Goal: Task Accomplishment & Management: Complete application form

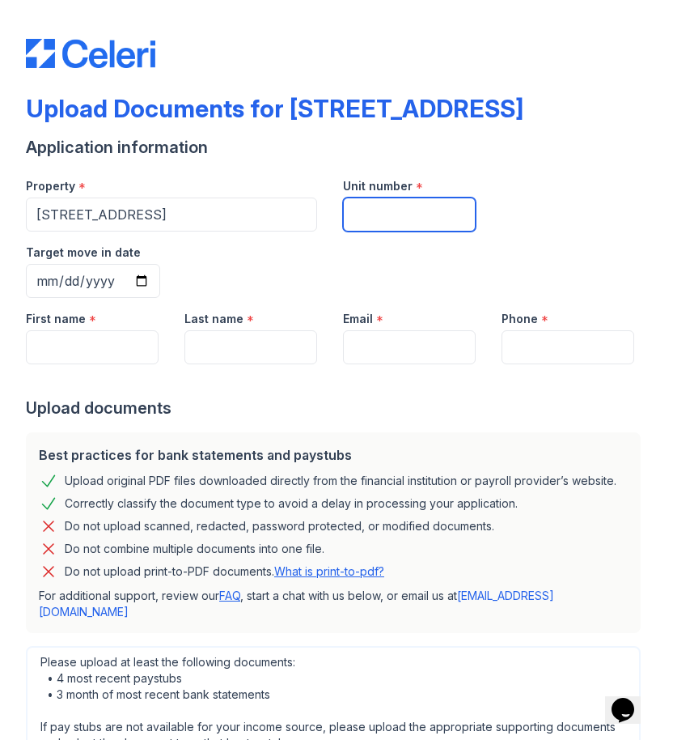
click at [414, 227] on input "Unit number" at bounding box center [409, 214] width 133 height 34
type input "69"
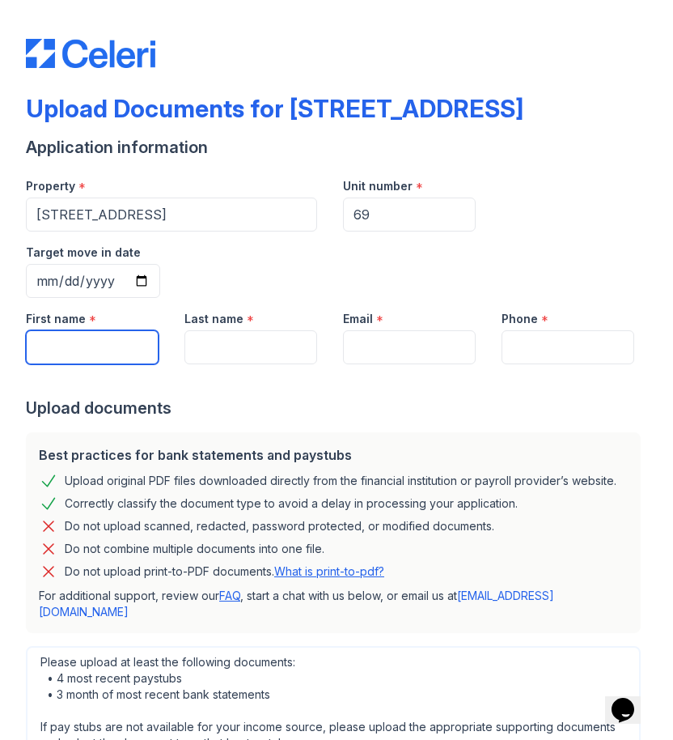
type input "S"
type input "Ziad"
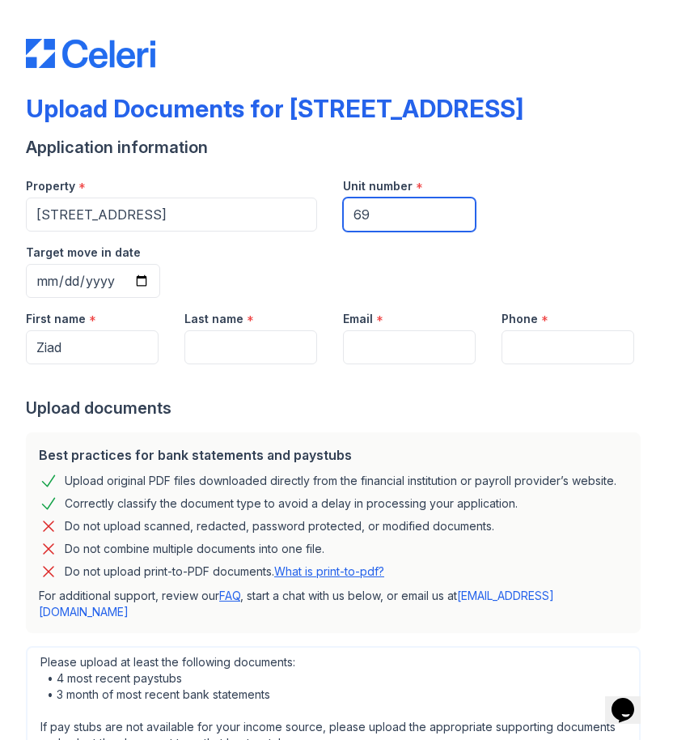
click at [405, 216] on input "69" at bounding box center [409, 214] width 133 height 34
type input "6"
type input "5S"
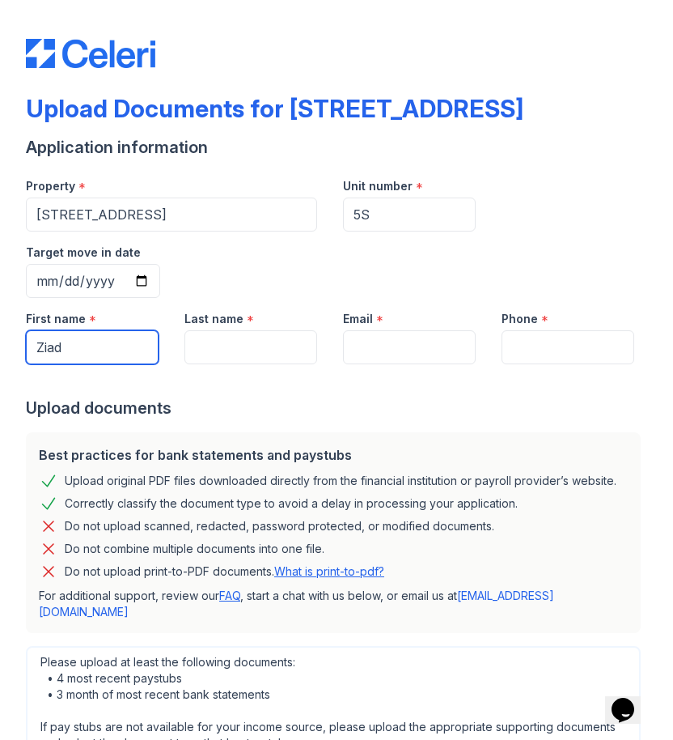
click at [113, 330] on input "Ziad" at bounding box center [92, 347] width 133 height 34
type input "Zaid"
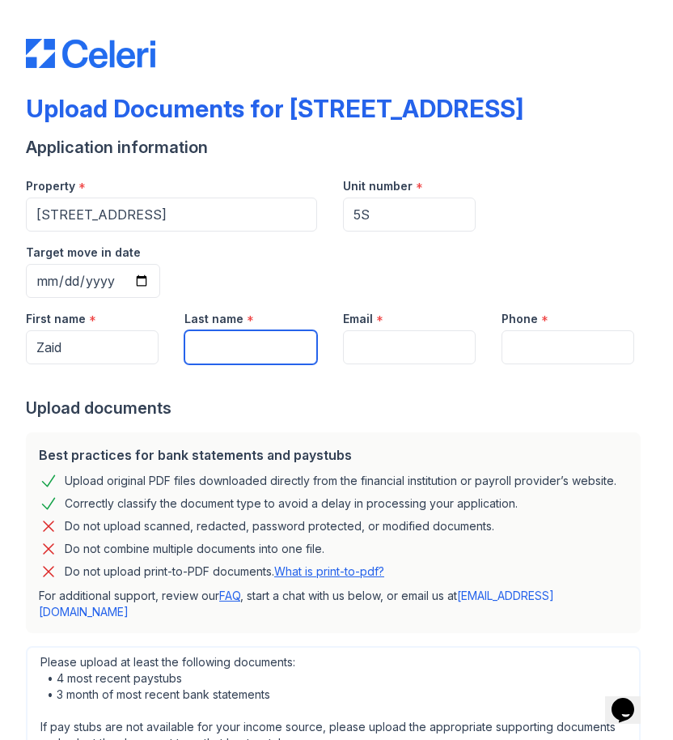
click at [274, 330] on input "Last name" at bounding box center [251, 347] width 133 height 34
type input "[PERSON_NAME]"
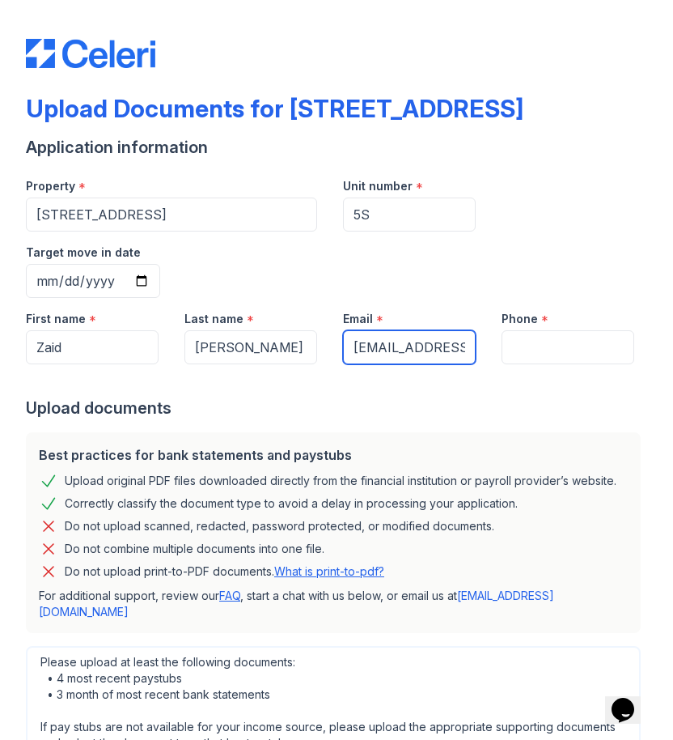
type input "[EMAIL_ADDRESS][DOMAIN_NAME]"
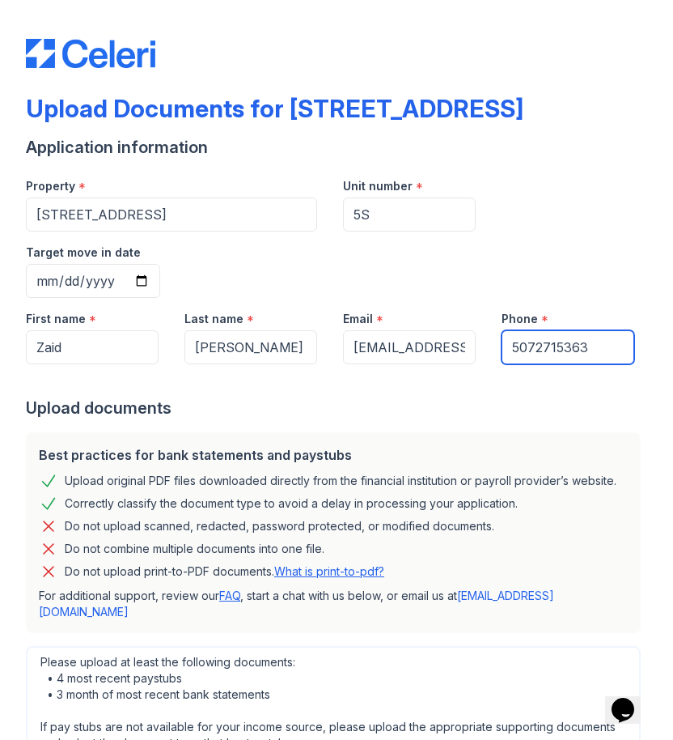
type input "5072715363"
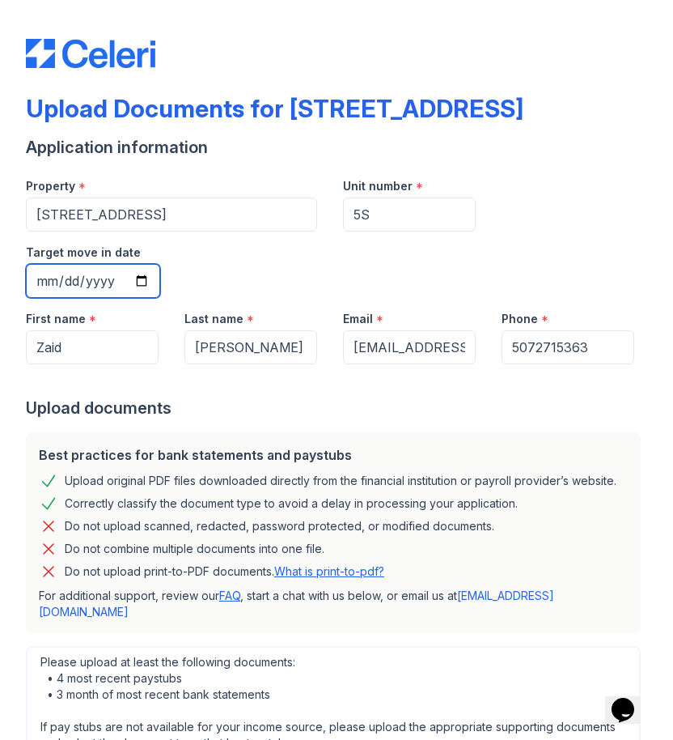
click at [160, 264] on input "Target move in date" at bounding box center [93, 281] width 134 height 34
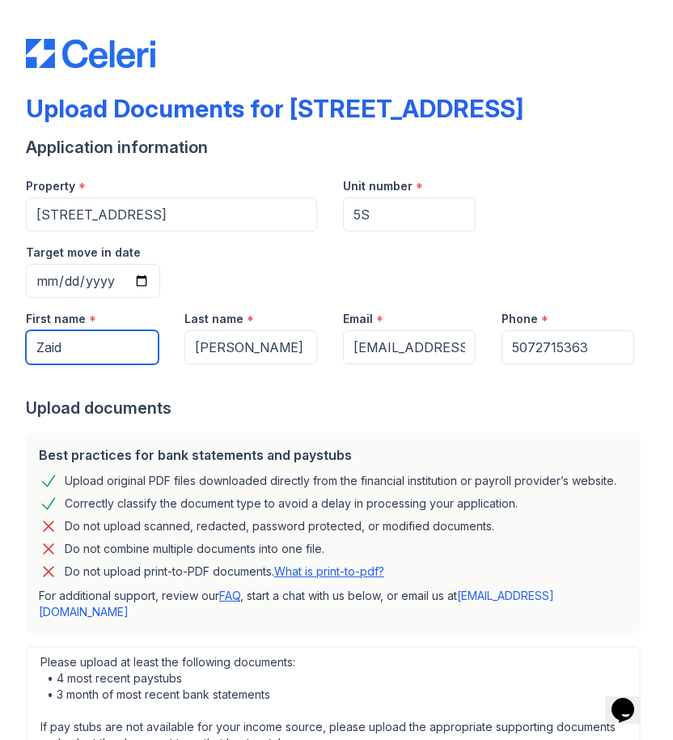
click at [111, 330] on input "Zaid" at bounding box center [92, 347] width 133 height 34
drag, startPoint x: 104, startPoint y: 288, endPoint x: -29, endPoint y: 288, distance: 133.6
click at [0, 288] on html "Upload Documents for [STREET_ADDRESS] Application information Property * [STREE…" at bounding box center [336, 370] width 673 height 740
type input "S"
type input "[PERSON_NAME]"
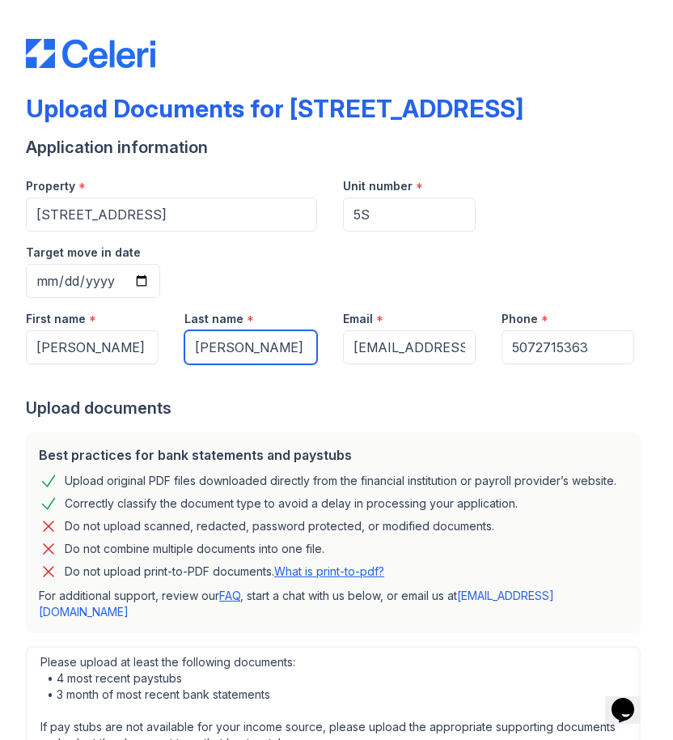
click at [246, 330] on input "[PERSON_NAME]" at bounding box center [251, 347] width 133 height 34
drag, startPoint x: 244, startPoint y: 277, endPoint x: 150, endPoint y: 274, distance: 94.8
click at [151, 298] on div "First name * [PERSON_NAME] Last name * [PERSON_NAME] Email * [EMAIL_ADDRESS][DO…" at bounding box center [330, 331] width 635 height 66
type input "M"
click at [195, 330] on input "umin" at bounding box center [251, 347] width 133 height 34
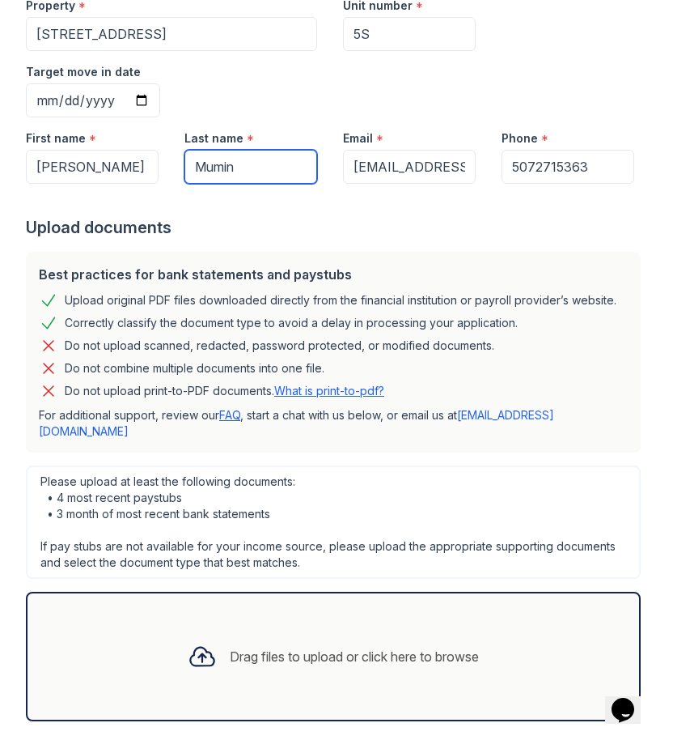
type input "Mumin"
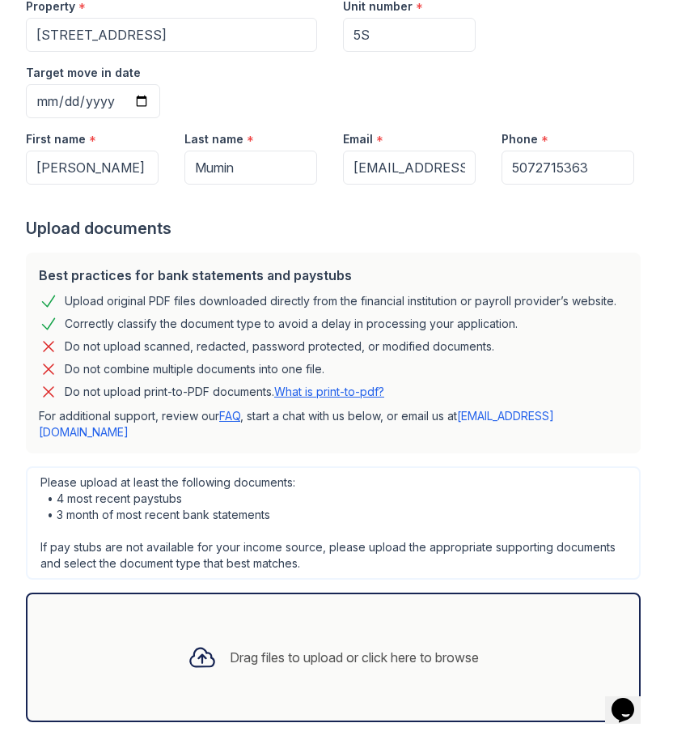
click at [196, 643] on icon at bounding box center [202, 657] width 29 height 29
click at [205, 643] on icon at bounding box center [202, 657] width 29 height 29
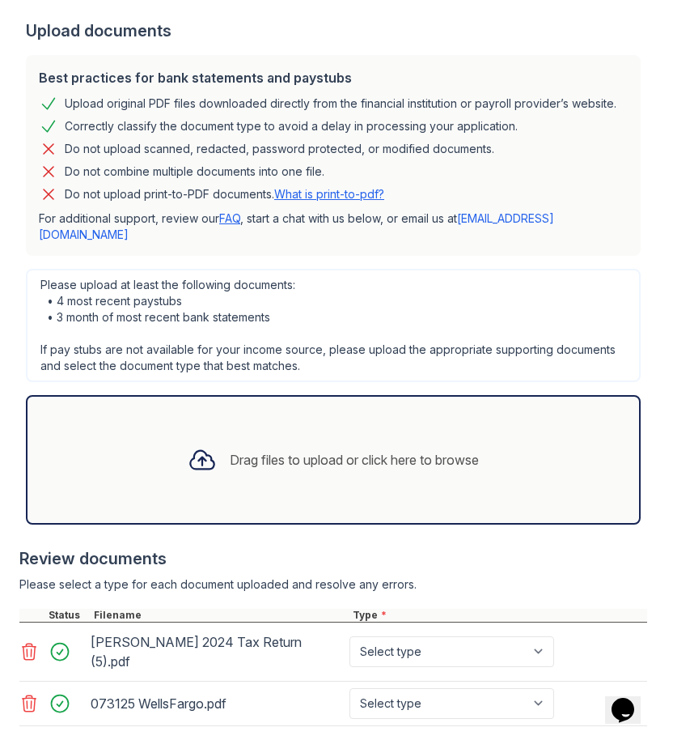
scroll to position [376, 0]
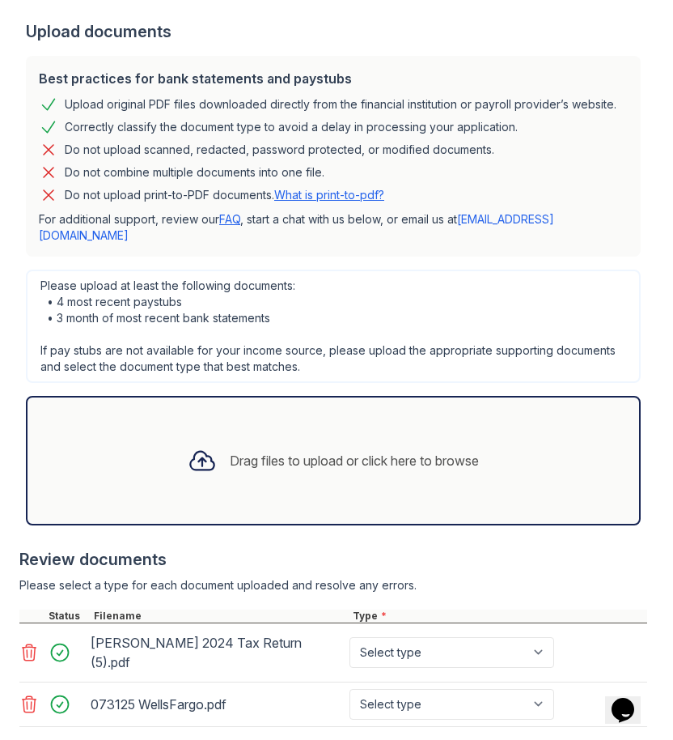
click at [228, 433] on div "Drag files to upload or click here to browse" at bounding box center [333, 460] width 317 height 55
click at [59, 737] on div at bounding box center [64, 748] width 45 height 23
click at [28, 739] on icon at bounding box center [28, 748] width 19 height 19
click at [175, 433] on div "Drag files to upload or click here to browse" at bounding box center [333, 460] width 317 height 55
click at [182, 440] on div at bounding box center [202, 461] width 42 height 42
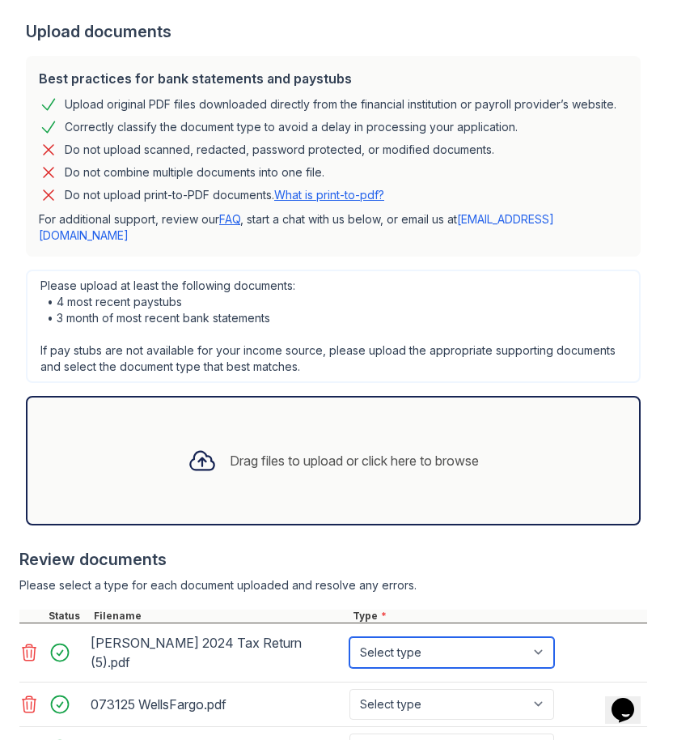
select select "tax_documents"
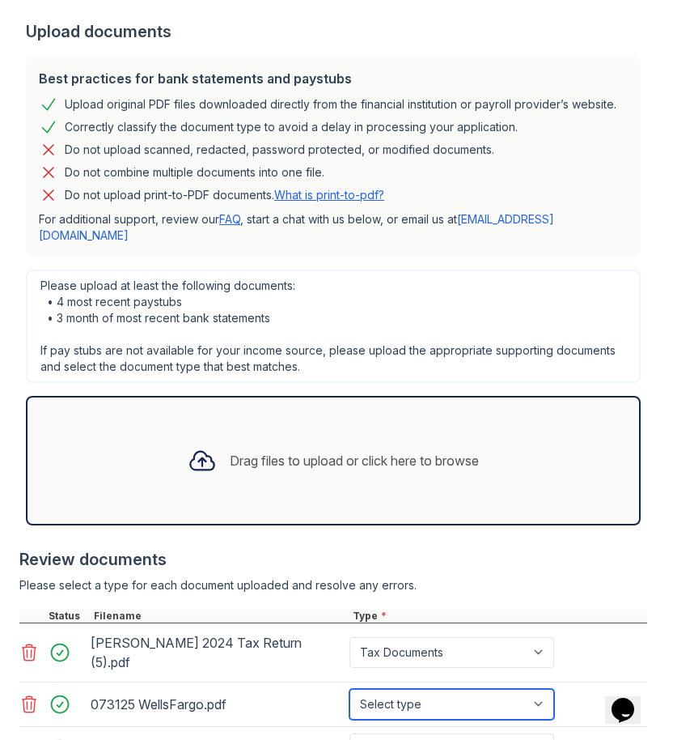
select select "bank_statement"
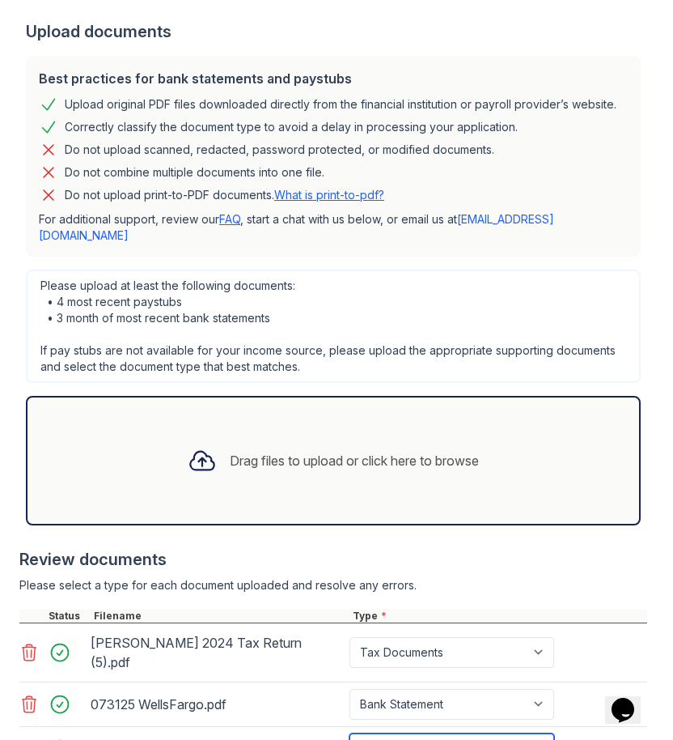
select select "bank_statement"
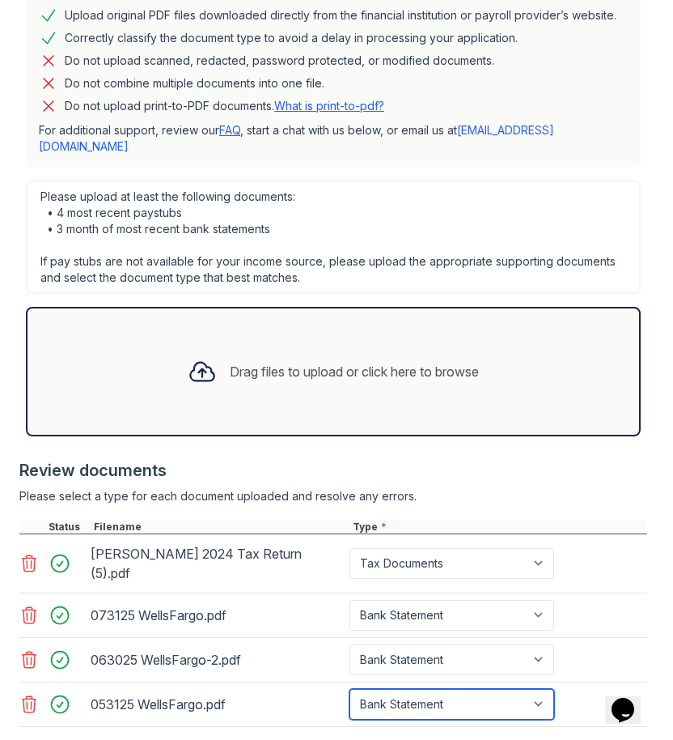
scroll to position [465, 0]
